Goal: Navigation & Orientation: Find specific page/section

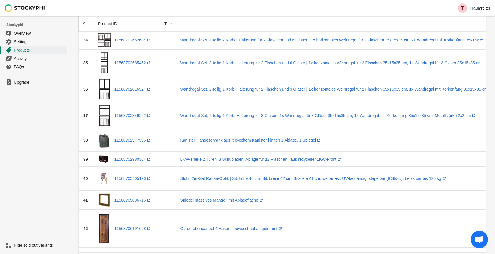
scroll to position [644, 0]
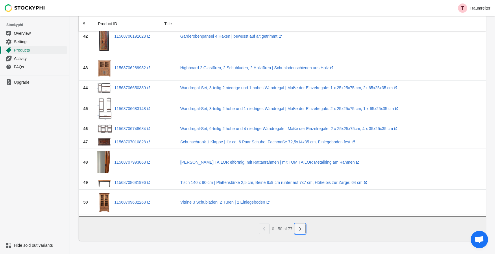
click at [300, 227] on icon "Next" at bounding box center [300, 229] width 6 height 6
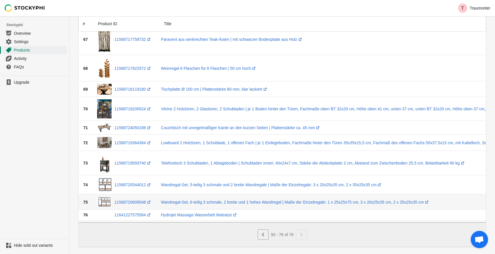
scroll to position [382, 0]
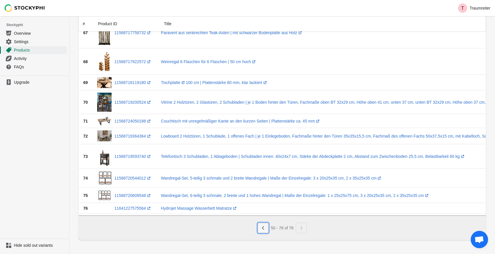
click at [260, 227] on icon "Previous" at bounding box center [263, 228] width 6 height 6
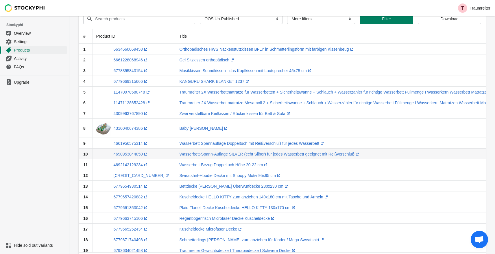
scroll to position [0, 0]
